Goal: Transaction & Acquisition: Book appointment/travel/reservation

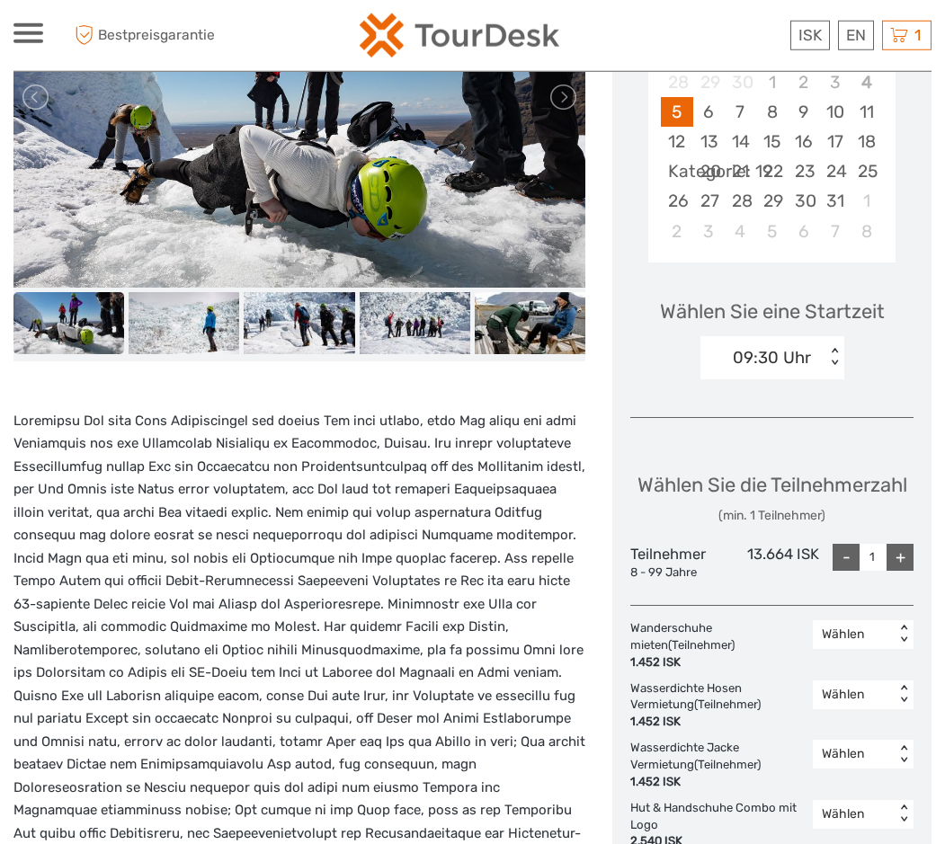
scroll to position [275, 0]
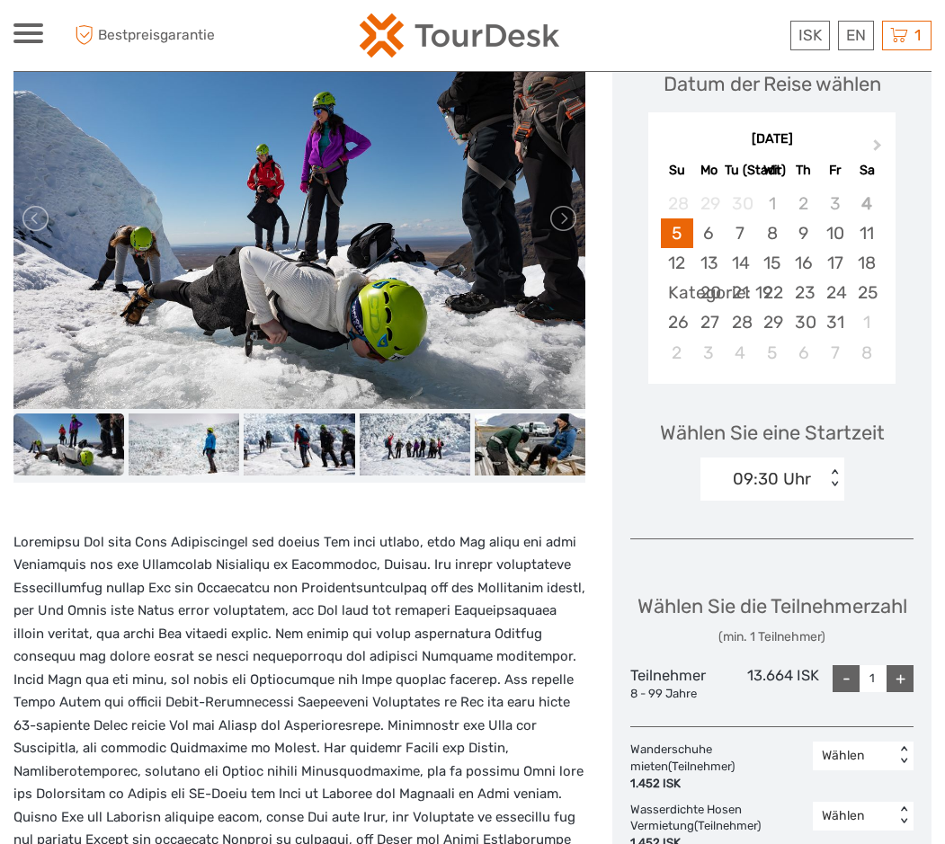
click at [264, 254] on img at bounding box center [299, 218] width 572 height 381
click at [569, 223] on link at bounding box center [562, 218] width 29 height 29
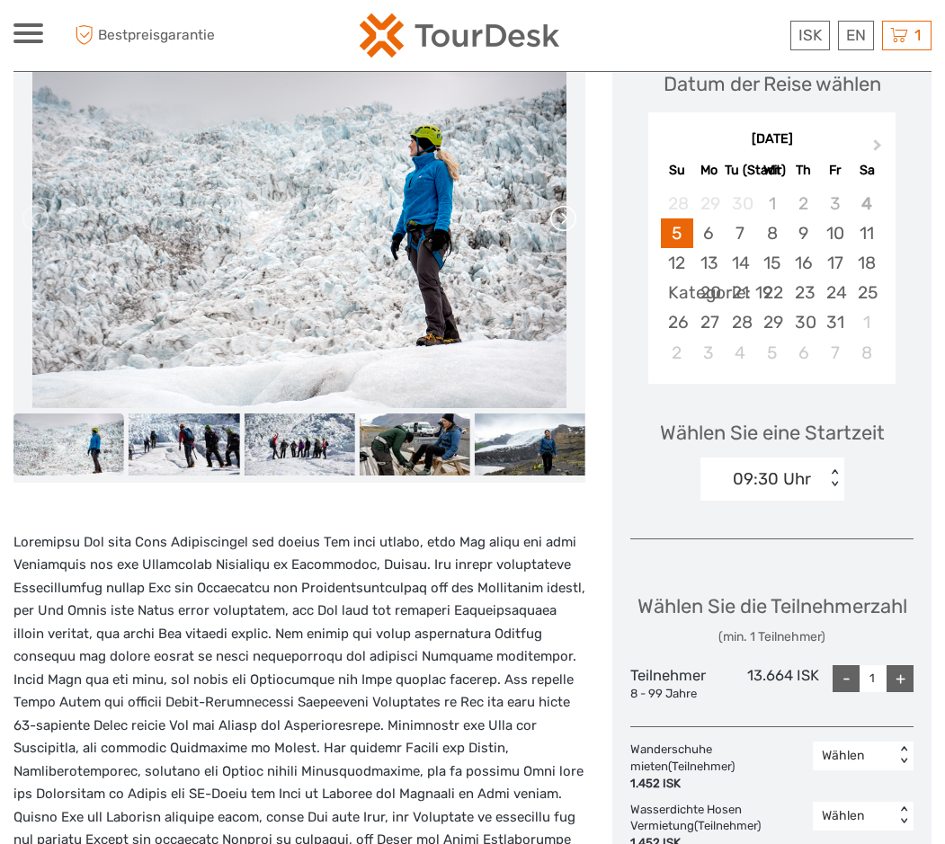
click at [569, 223] on link at bounding box center [562, 218] width 29 height 29
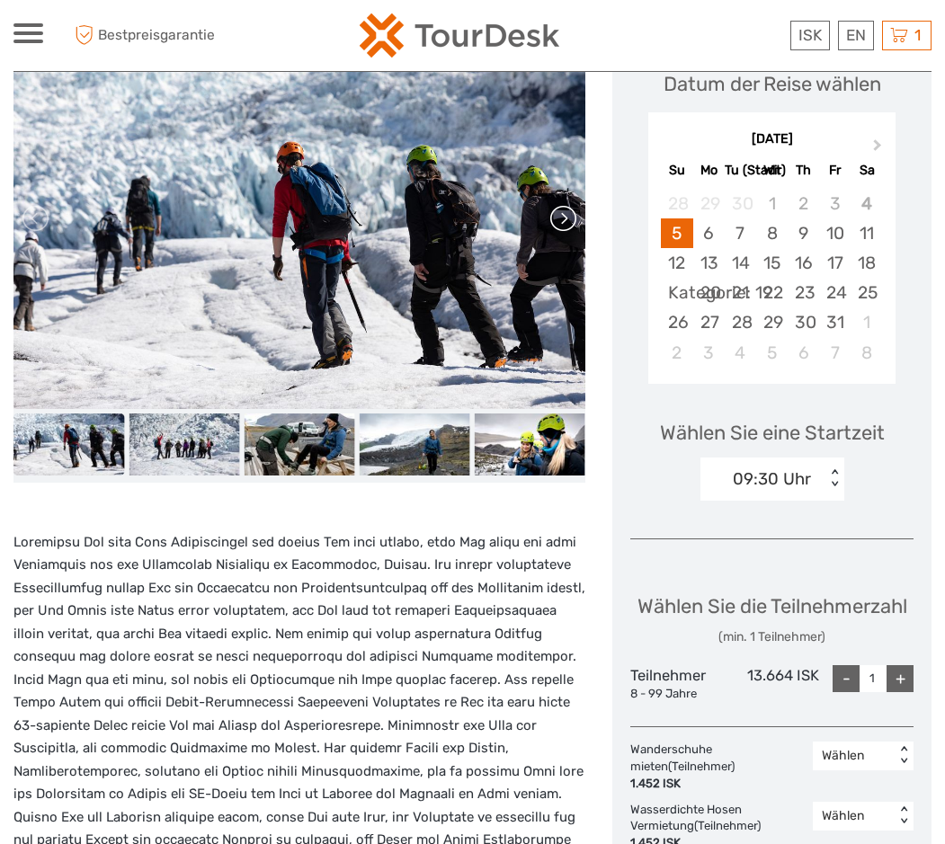
click at [569, 222] on link at bounding box center [562, 218] width 29 height 29
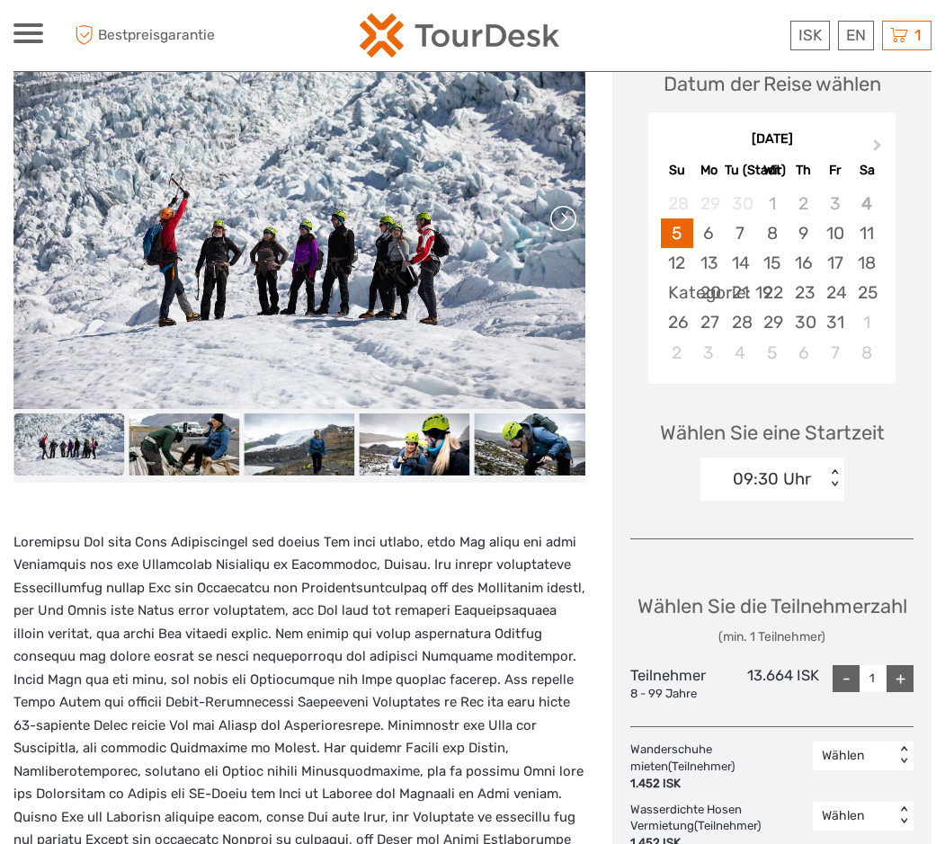
click at [569, 222] on link at bounding box center [562, 218] width 29 height 29
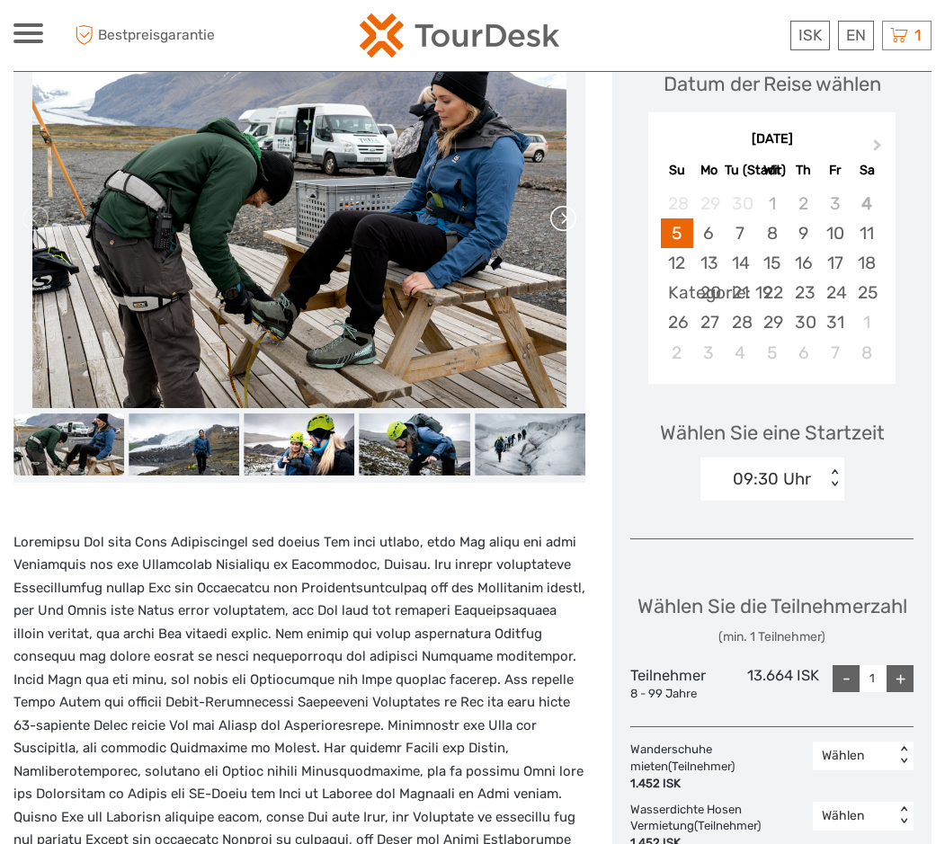
click at [569, 222] on link at bounding box center [562, 218] width 29 height 29
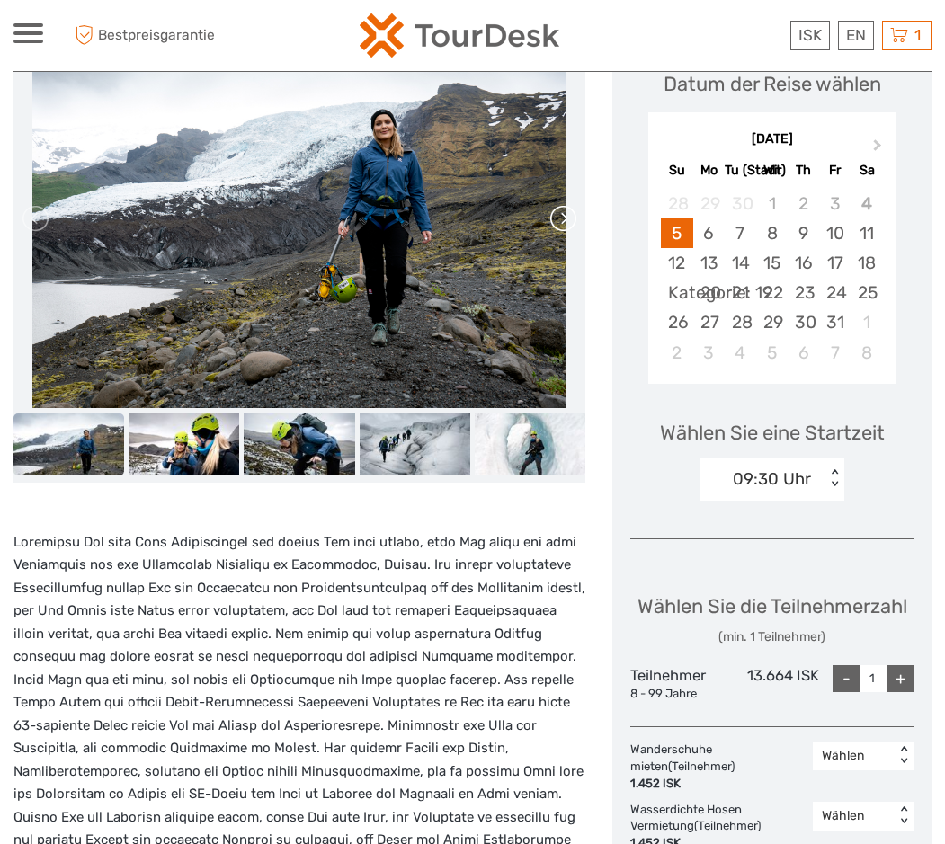
click at [569, 222] on link at bounding box center [562, 218] width 29 height 29
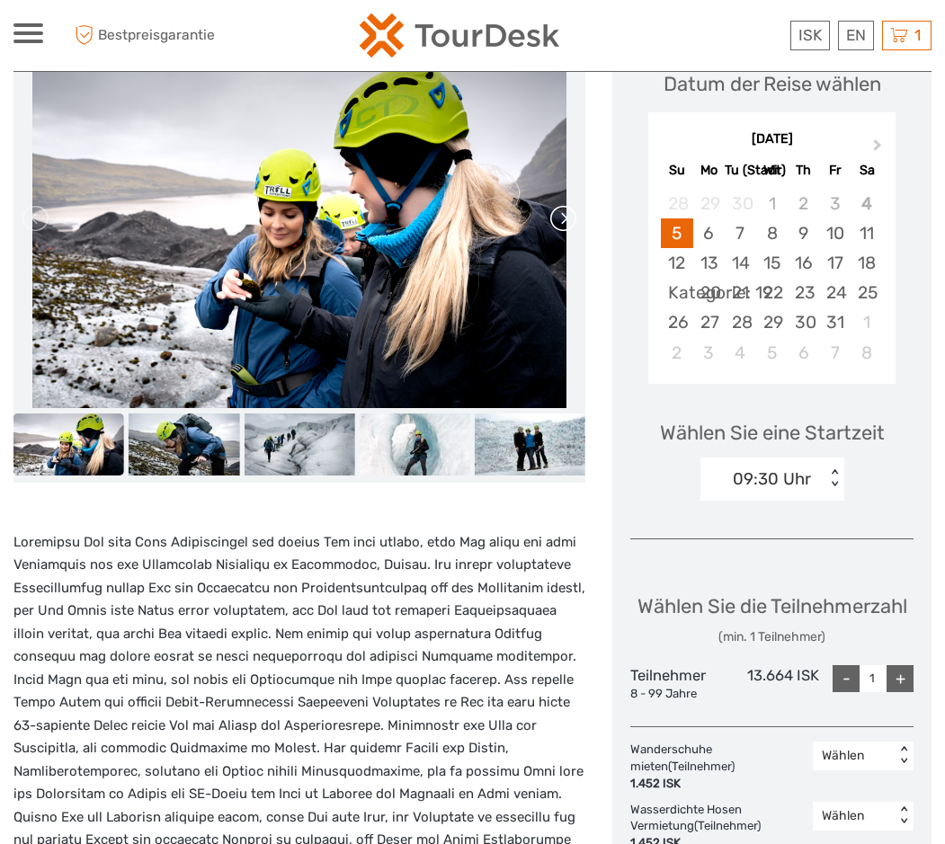
click at [569, 222] on link at bounding box center [562, 218] width 29 height 29
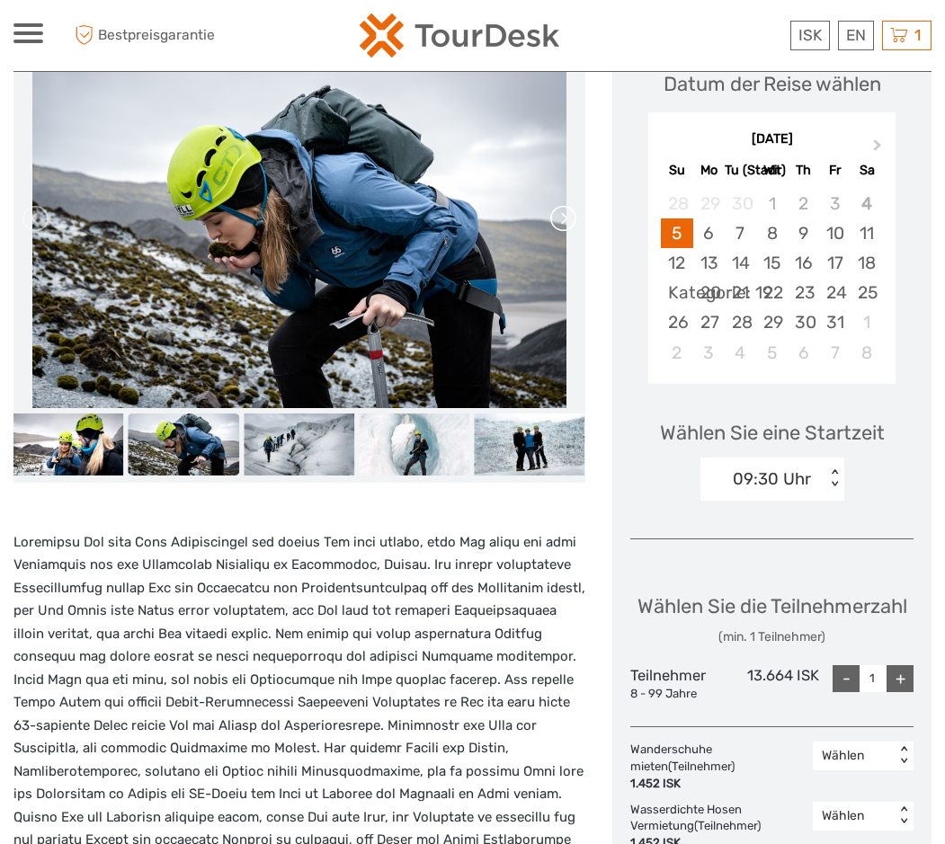
click at [569, 222] on link at bounding box center [562, 218] width 29 height 29
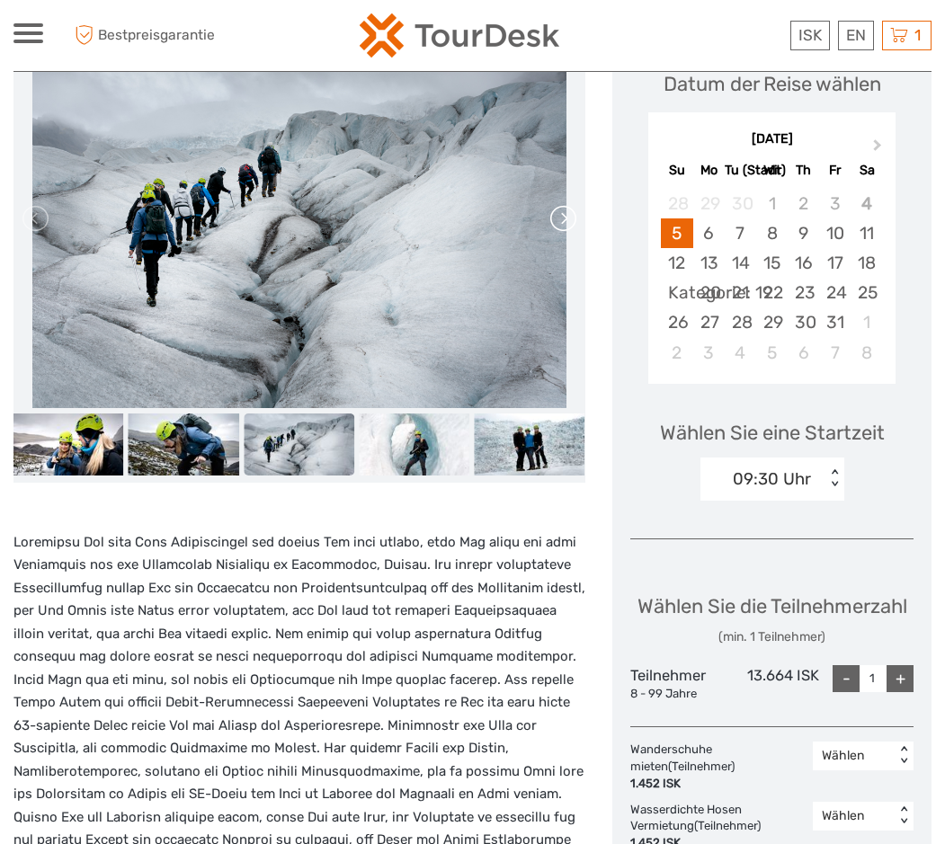
click at [569, 222] on link at bounding box center [562, 218] width 29 height 29
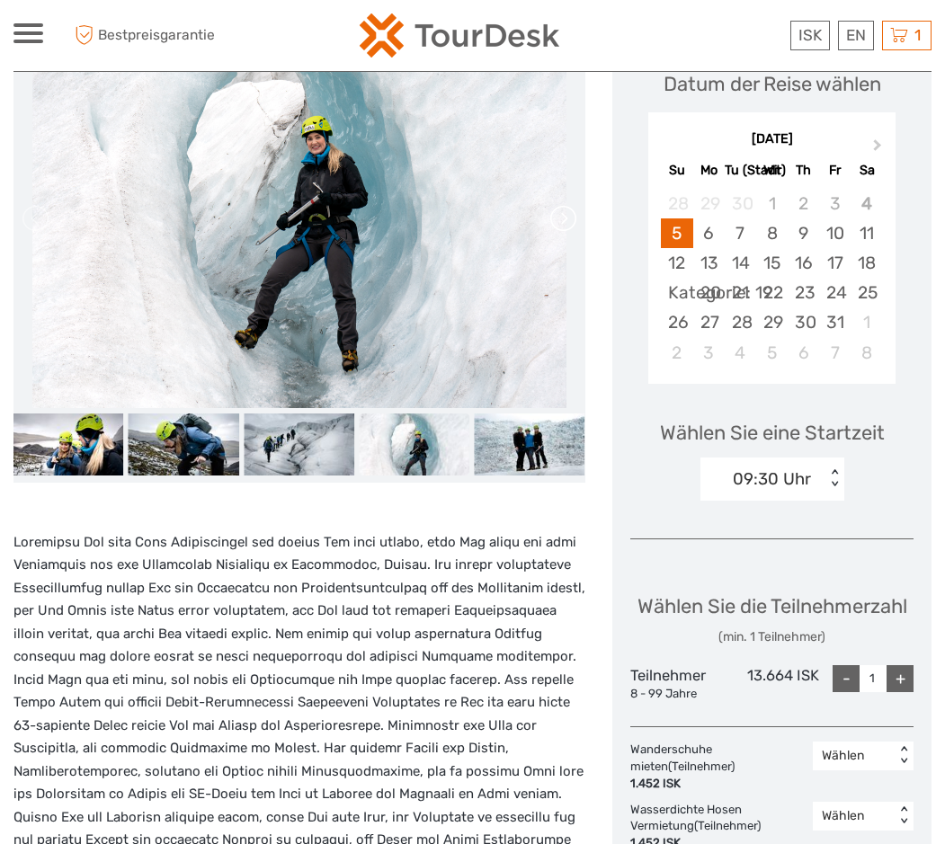
click at [569, 222] on link at bounding box center [562, 218] width 29 height 29
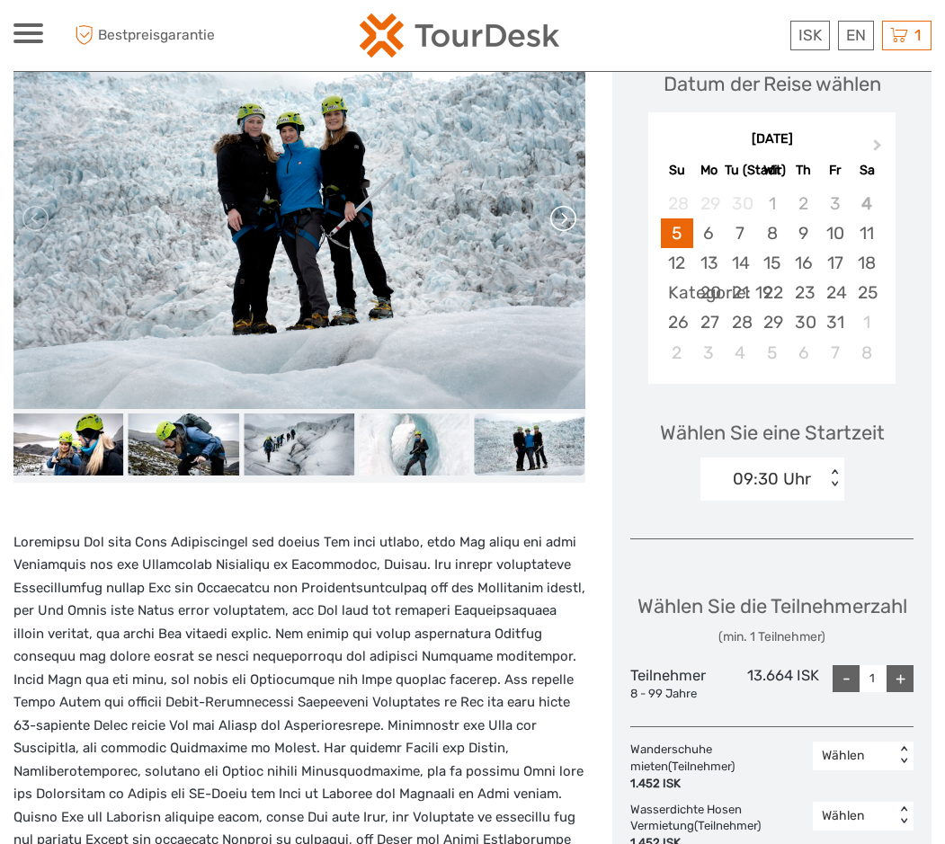
click at [569, 222] on link at bounding box center [562, 218] width 29 height 29
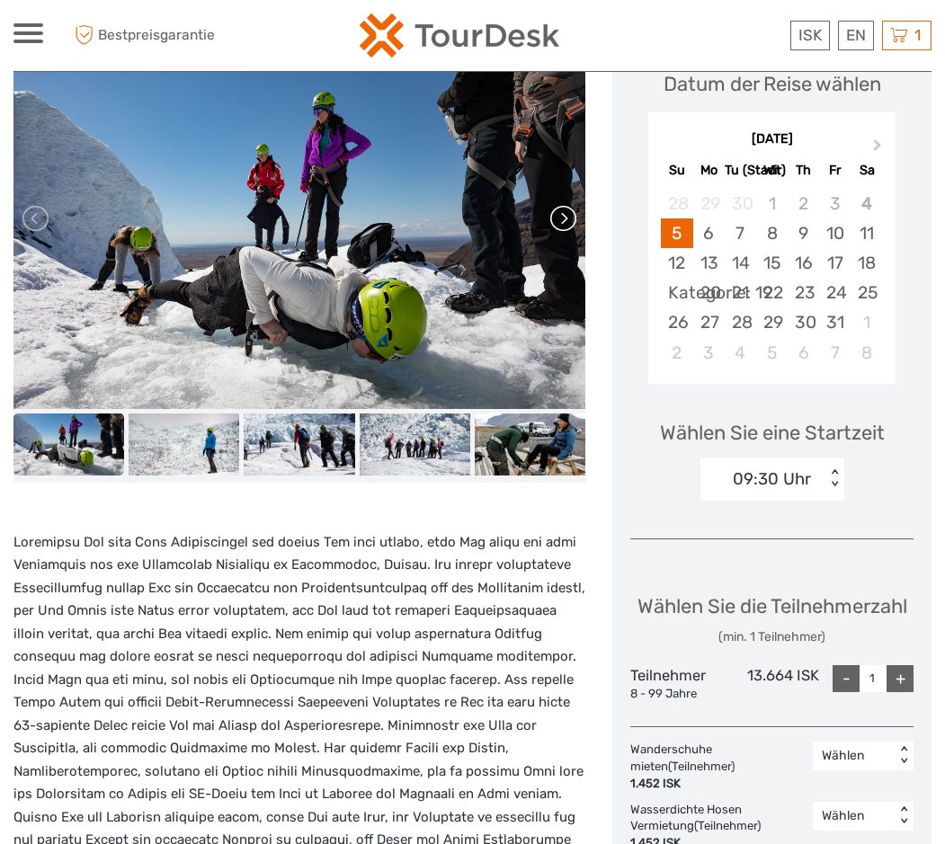
click at [569, 222] on link at bounding box center [562, 218] width 29 height 29
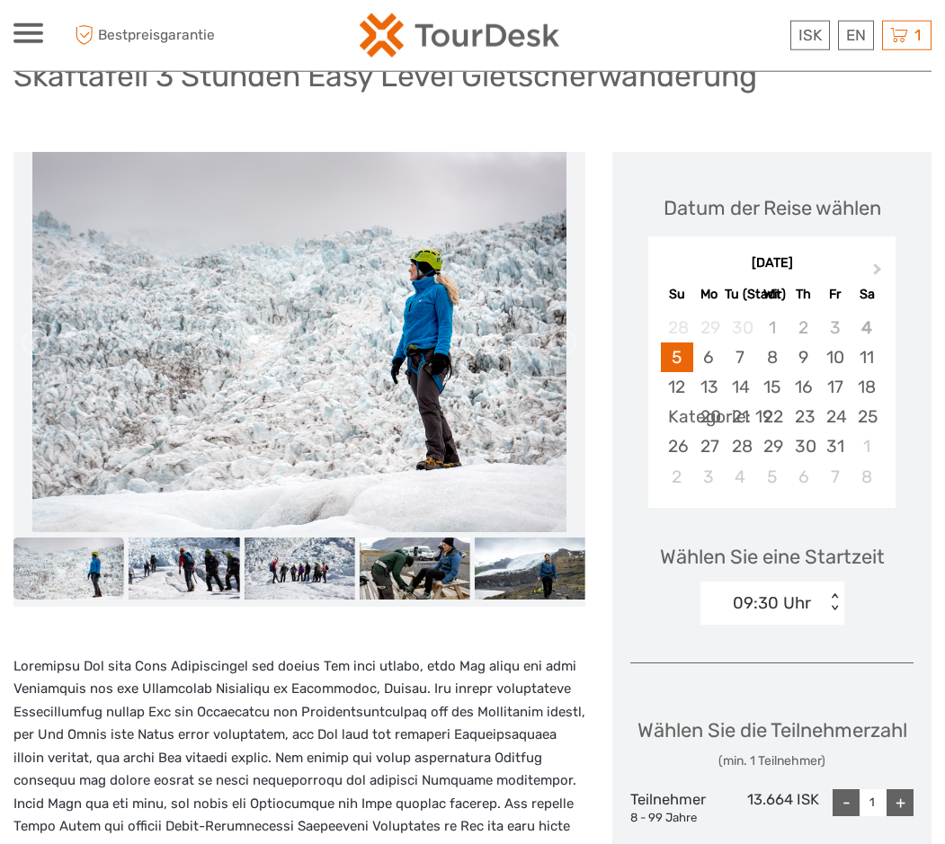
scroll to position [0, 0]
